Goal: Task Accomplishment & Management: Manage account settings

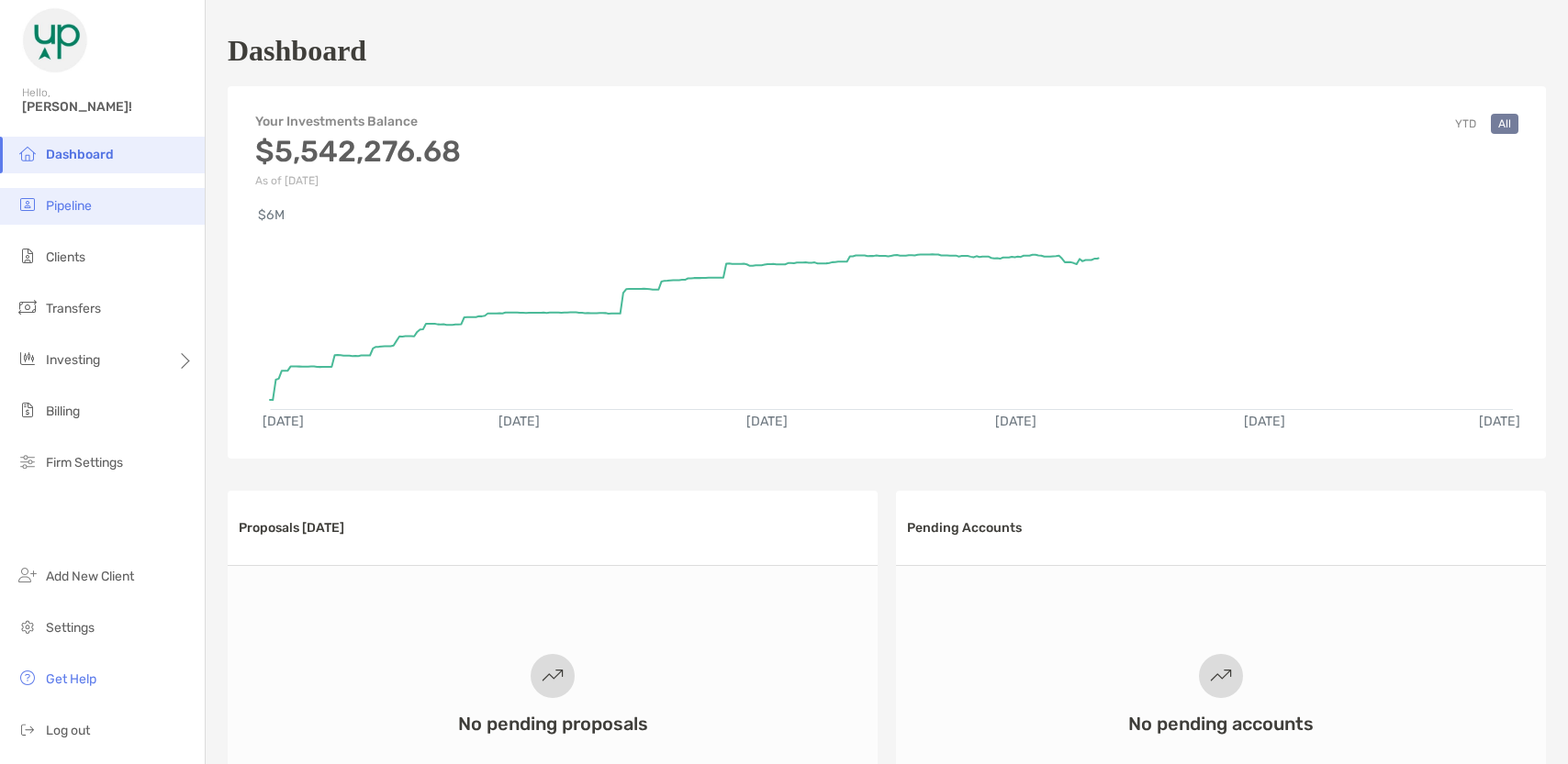
drag, startPoint x: 0, startPoint y: 0, endPoint x: 103, endPoint y: 206, distance: 230.3
click at [102, 206] on li "Pipeline" at bounding box center [102, 206] width 204 height 36
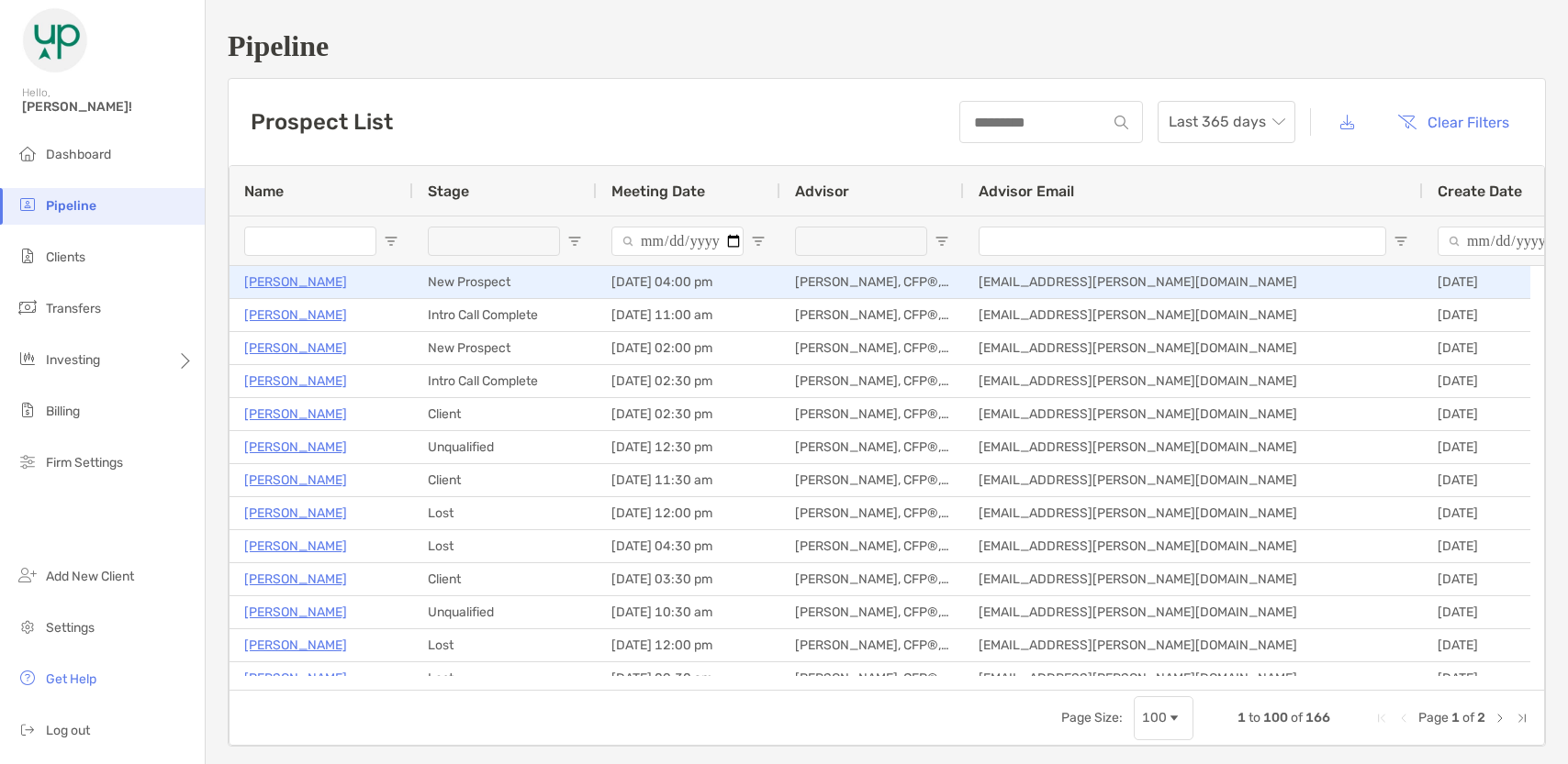
click at [310, 285] on p "[PERSON_NAME]" at bounding box center [296, 282] width 103 height 23
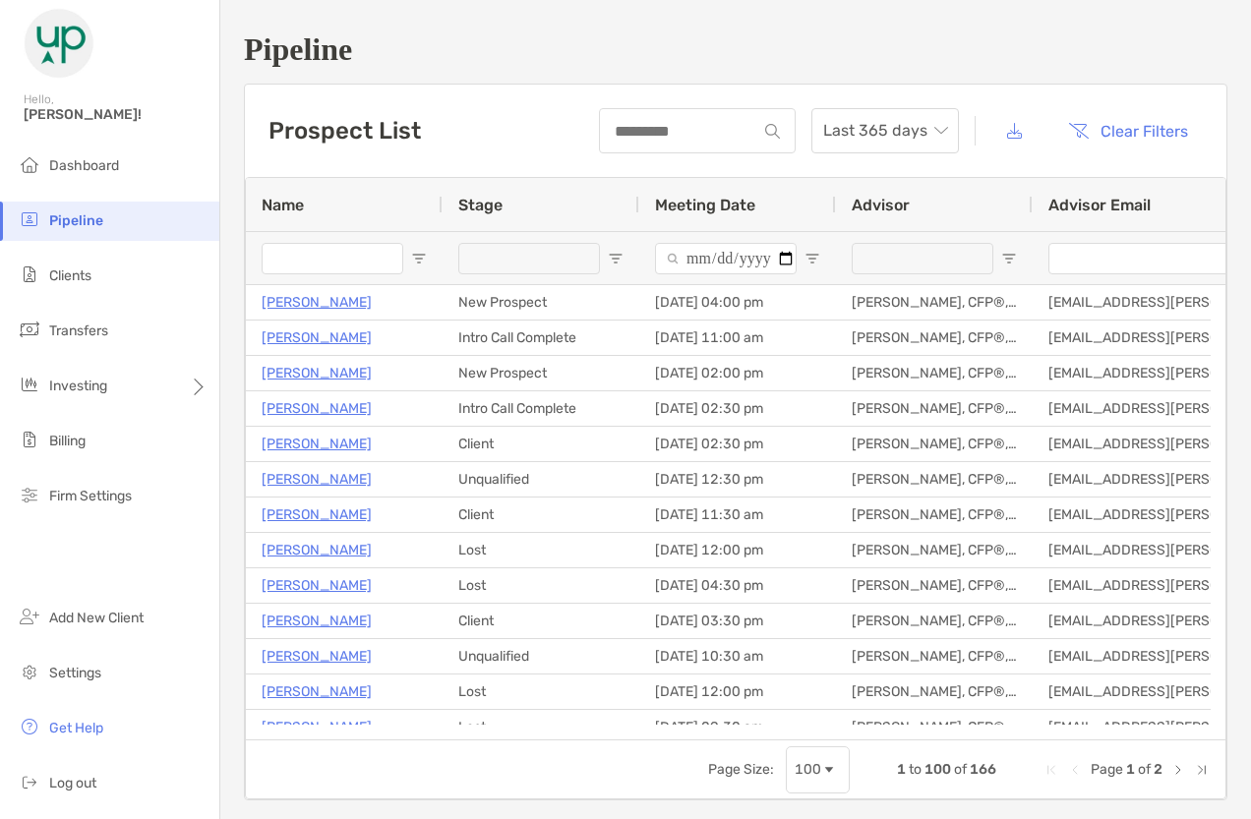
click at [592, 762] on div "Page Size: 100 1 to 100 of 166 Page 1 of 2" at bounding box center [736, 769] width 980 height 59
